Goal: Information Seeking & Learning: Learn about a topic

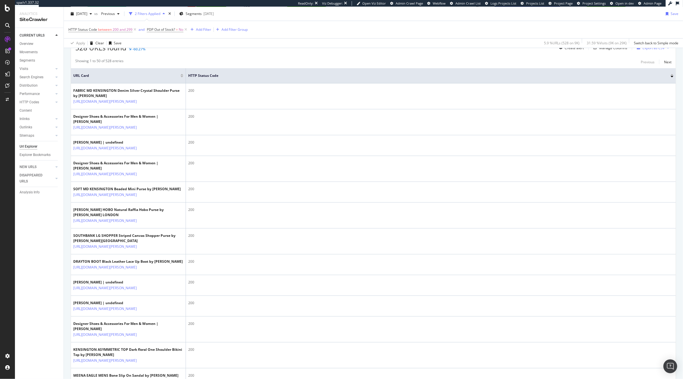
scroll to position [116, 0]
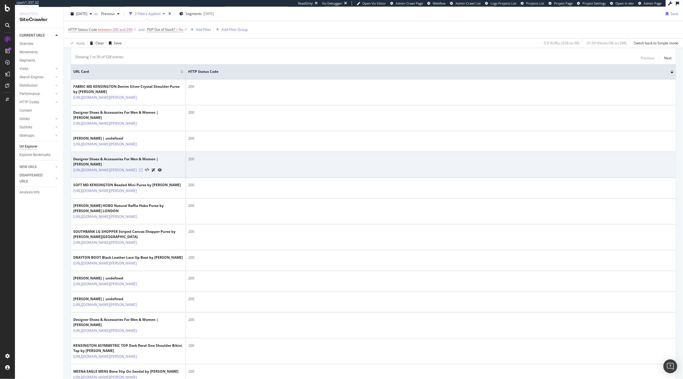
click at [143, 172] on icon at bounding box center [140, 169] width 3 height 3
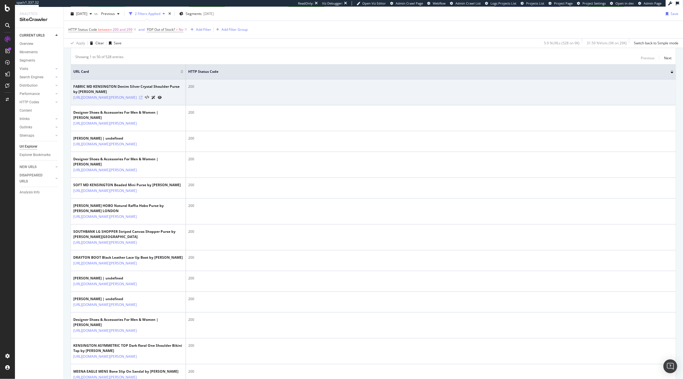
click at [143, 99] on icon at bounding box center [140, 97] width 3 height 3
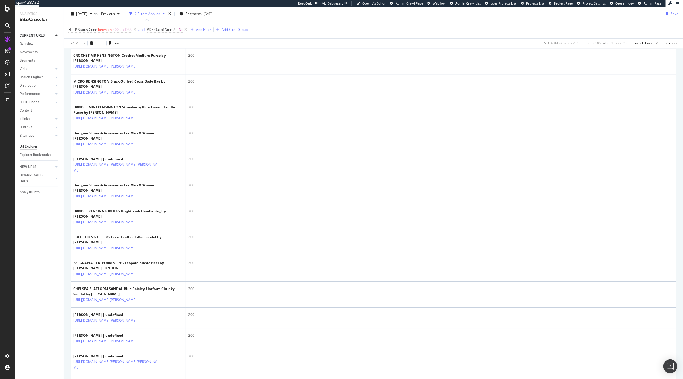
scroll to position [1027, 0]
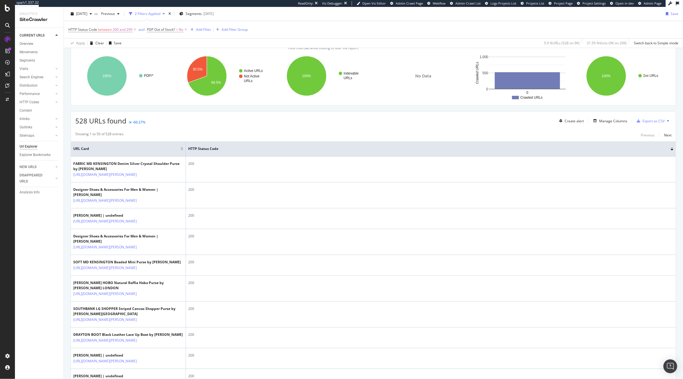
scroll to position [0, 0]
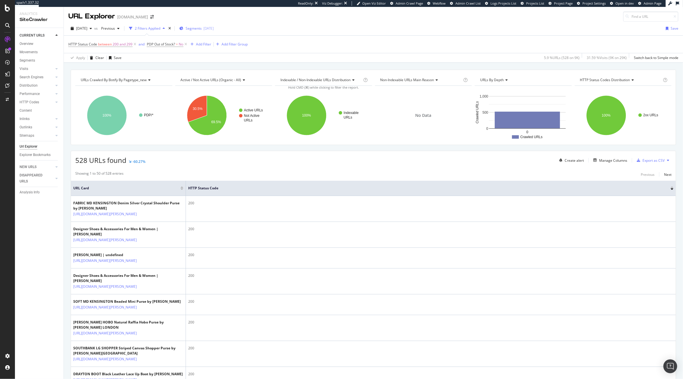
click at [202, 29] on span "Segments" at bounding box center [194, 28] width 16 height 5
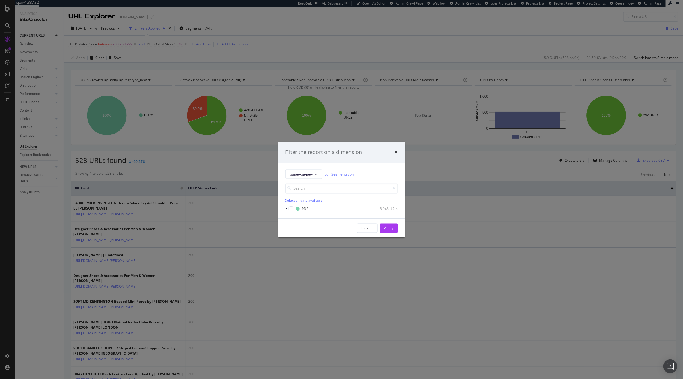
click at [322, 14] on div "Filter the report on a dimension pagetype-new Edit Segmentation Select all data…" at bounding box center [341, 189] width 683 height 379
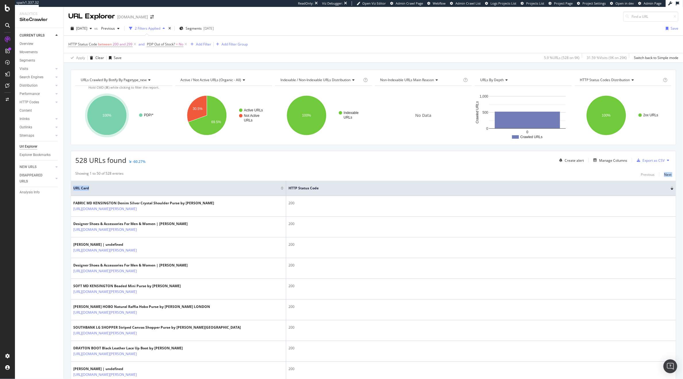
drag, startPoint x: 185, startPoint y: 192, endPoint x: 412, endPoint y: 181, distance: 227.9
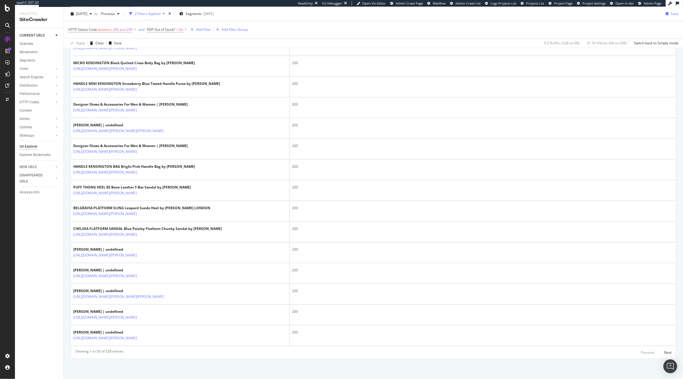
scroll to position [1036, 0]
click at [664, 351] on div "Next" at bounding box center [667, 351] width 7 height 5
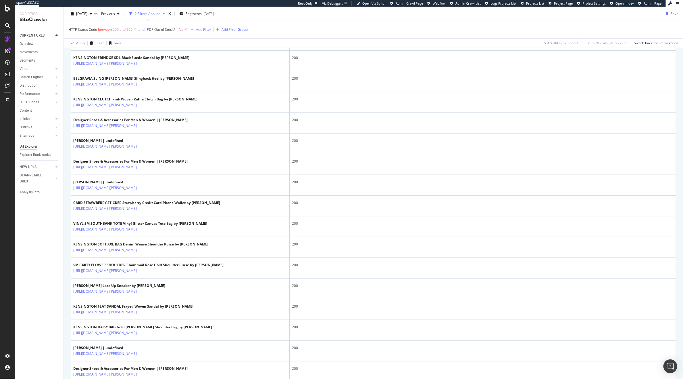
scroll to position [322, 0]
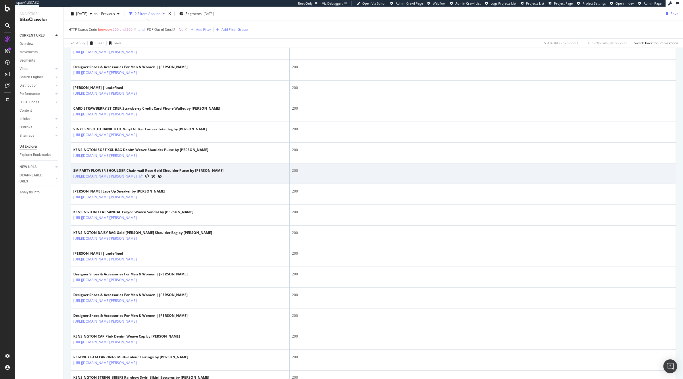
click at [143, 178] on icon at bounding box center [140, 175] width 3 height 3
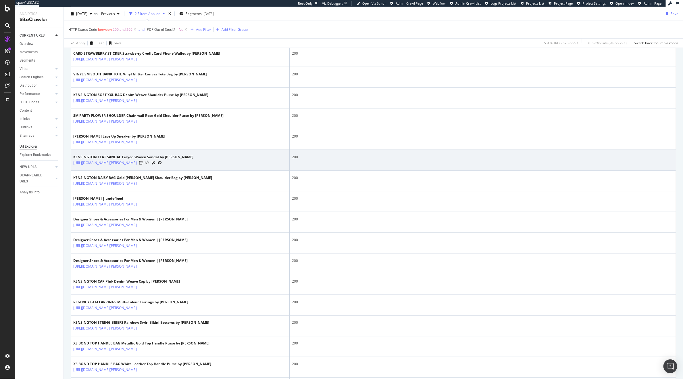
scroll to position [377, 0]
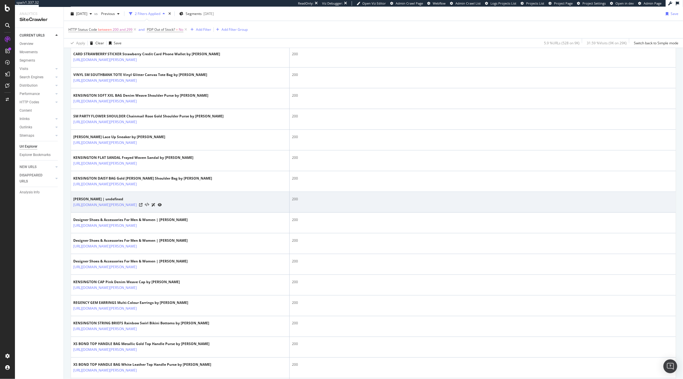
click at [162, 208] on div at bounding box center [150, 204] width 23 height 6
click at [143, 206] on icon at bounding box center [140, 204] width 3 height 3
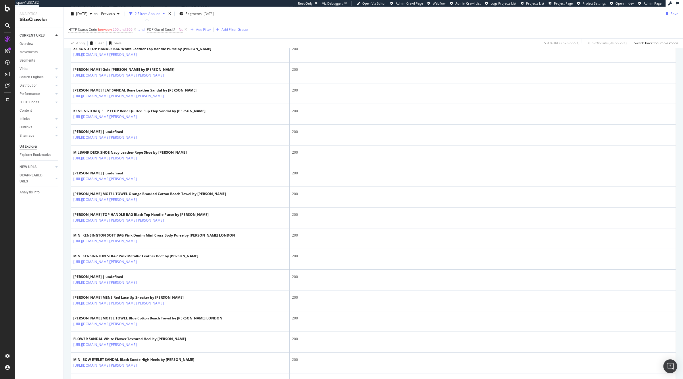
scroll to position [693, 0]
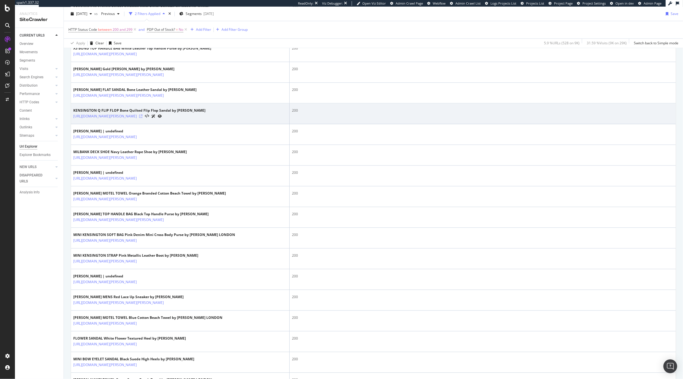
click at [143, 118] on icon at bounding box center [140, 115] width 3 height 3
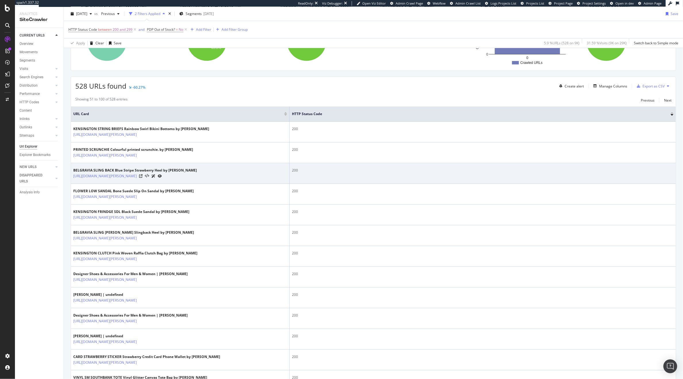
scroll to position [0, 0]
